Goal: Information Seeking & Learning: Find specific fact

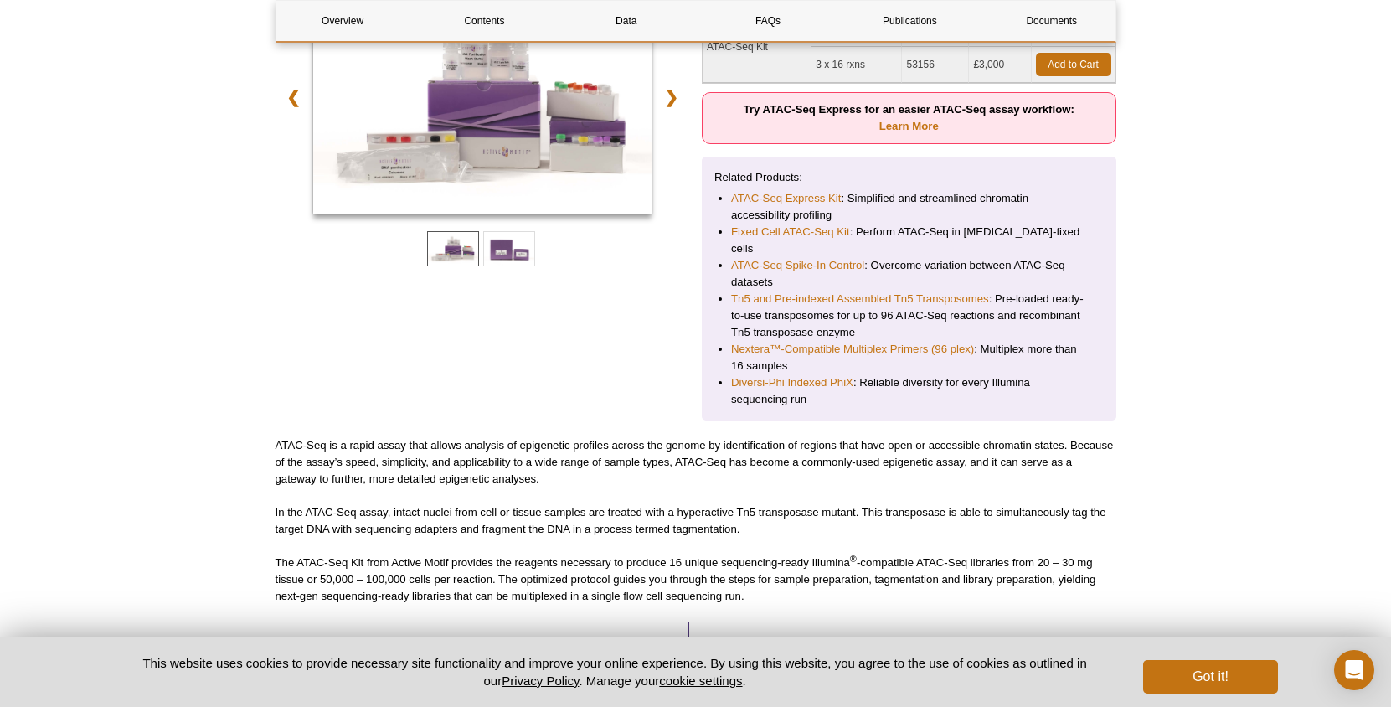
scroll to position [306, 0]
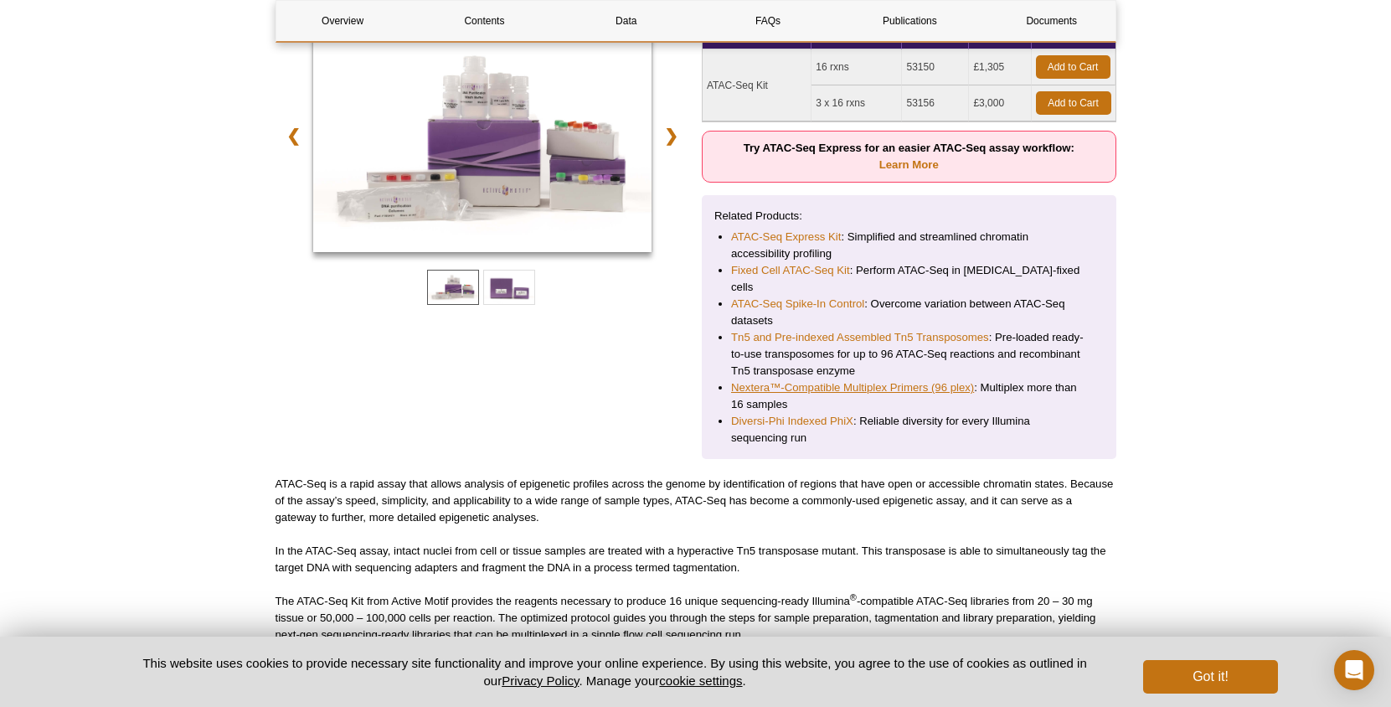
click at [852, 379] on link "Nextera™-Compatible Multiplex Primers (96 plex)" at bounding box center [852, 387] width 243 height 17
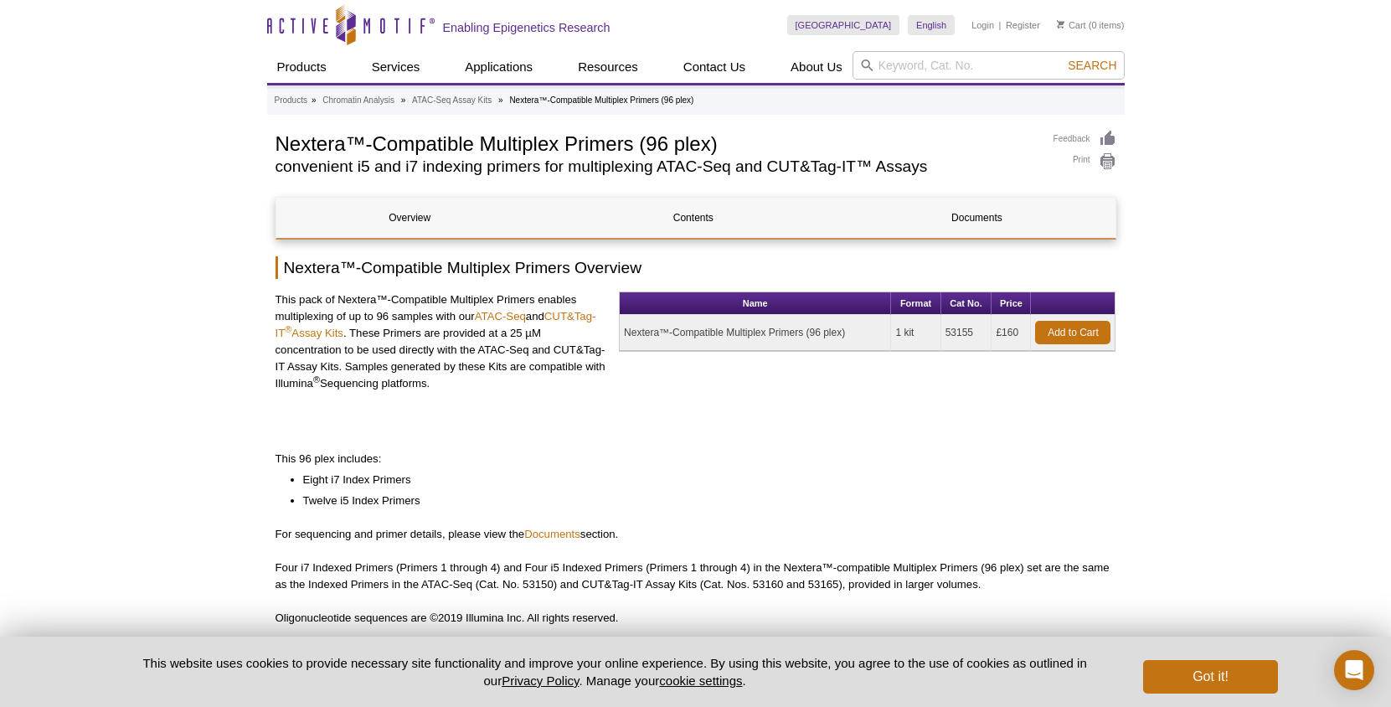
drag, startPoint x: 626, startPoint y: 358, endPoint x: 1020, endPoint y: 340, distance: 394.8
click at [1020, 340] on tr "Nextera™-Compatible Multiplex Primers (96 plex) 1 kit 53155 £160 Add to Cart" at bounding box center [867, 333] width 495 height 36
click at [894, 386] on div "Name Format Cat No. Price Nextera™-Compatible Multiplex Primers (96 plex) 1 kit…" at bounding box center [867, 356] width 497 height 130
drag, startPoint x: 860, startPoint y: 332, endPoint x: 622, endPoint y: 332, distance: 237.8
click at [622, 332] on td "Nextera™-Compatible Multiplex Primers (96 plex)" at bounding box center [755, 333] width 271 height 36
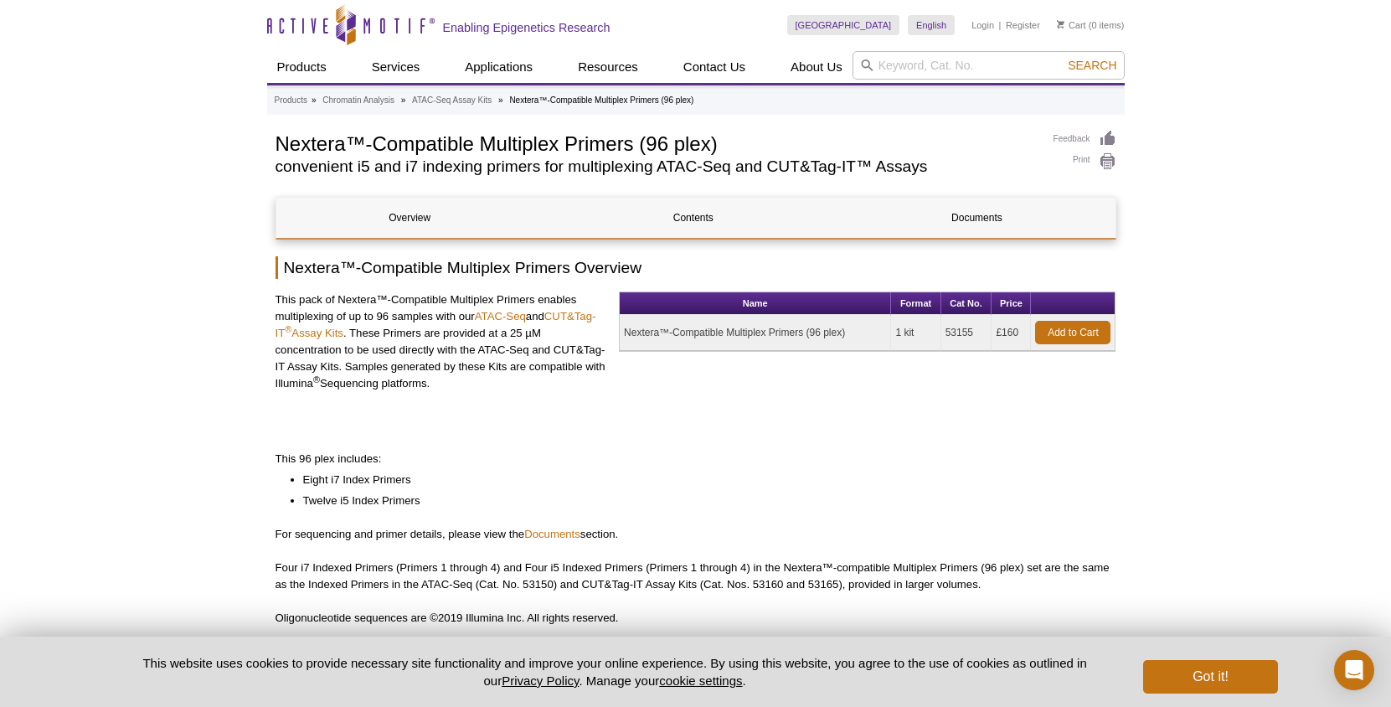
copy td "Nextera™-Compatible Multiplex Primers (96 plex)"
